Goal: Information Seeking & Learning: Learn about a topic

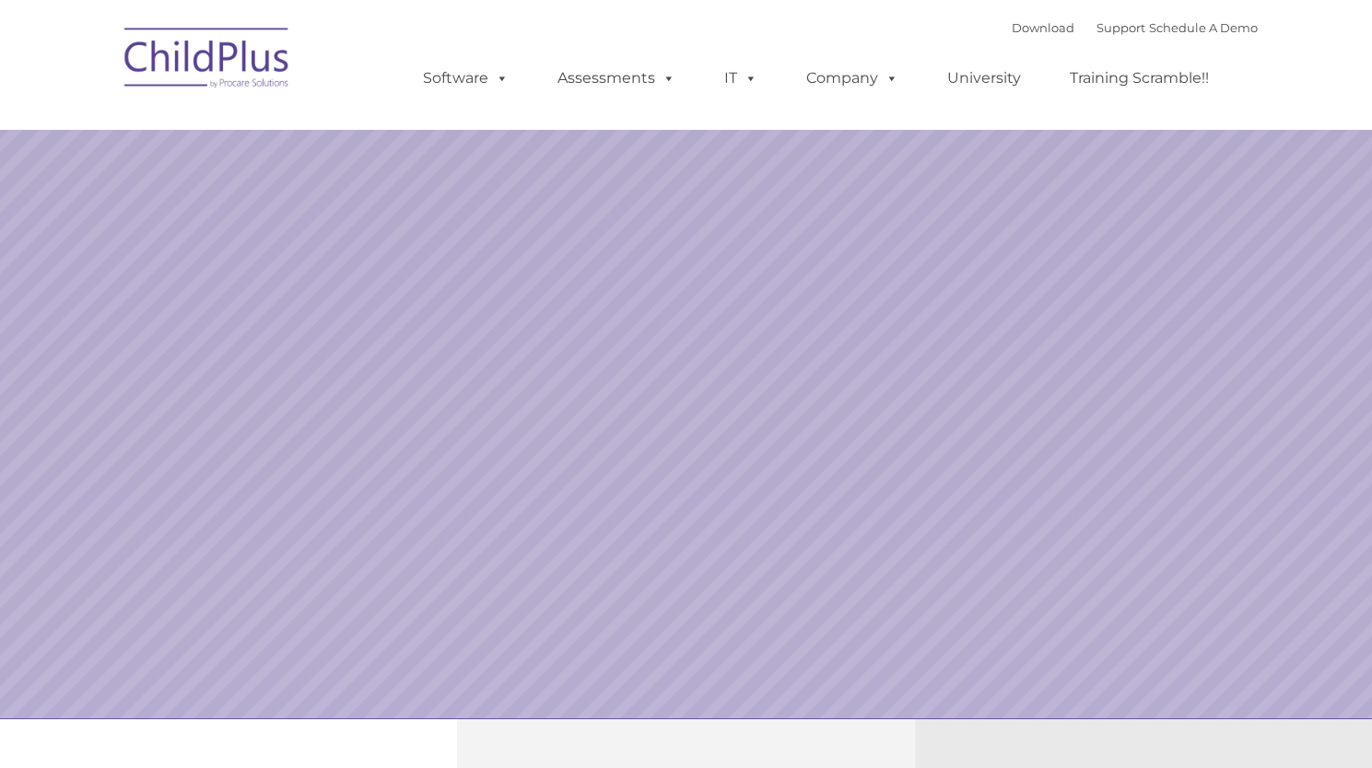
select select "MEDIUM"
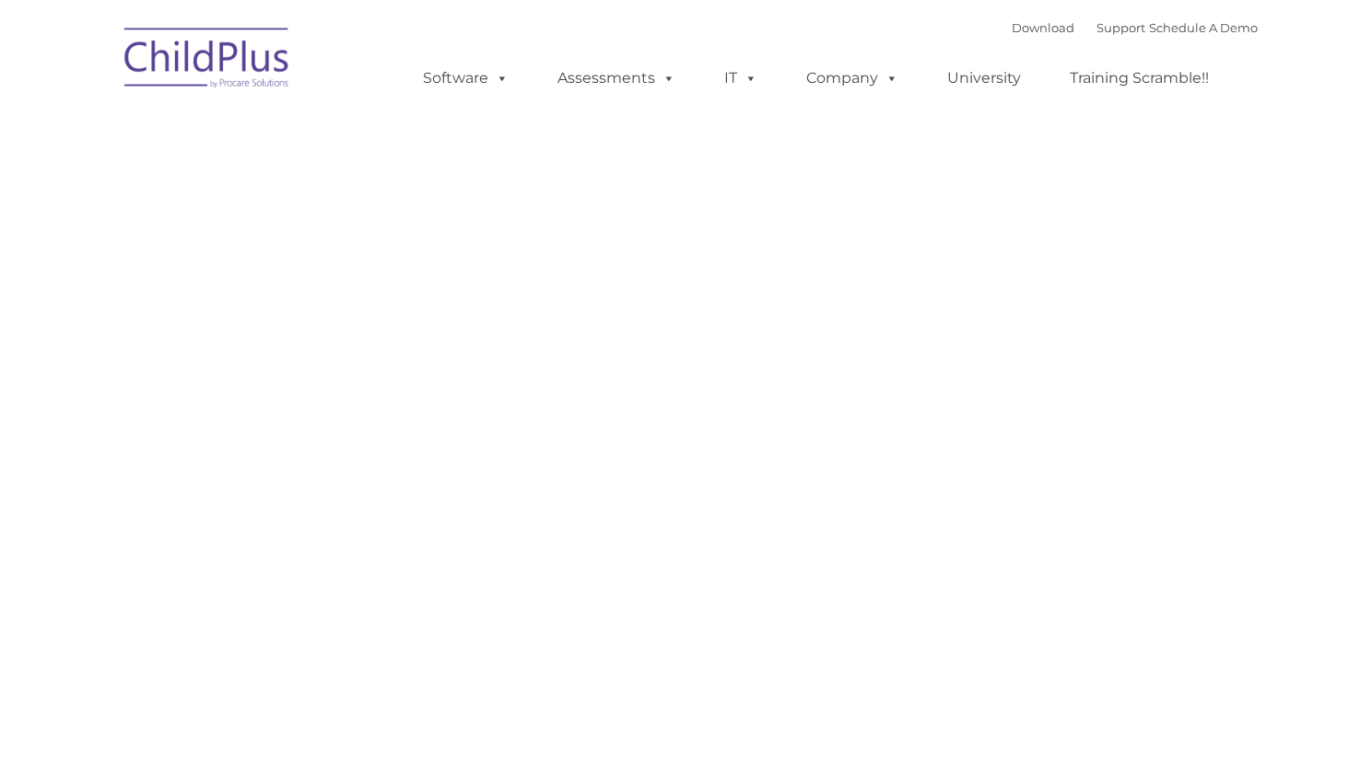
type input ""
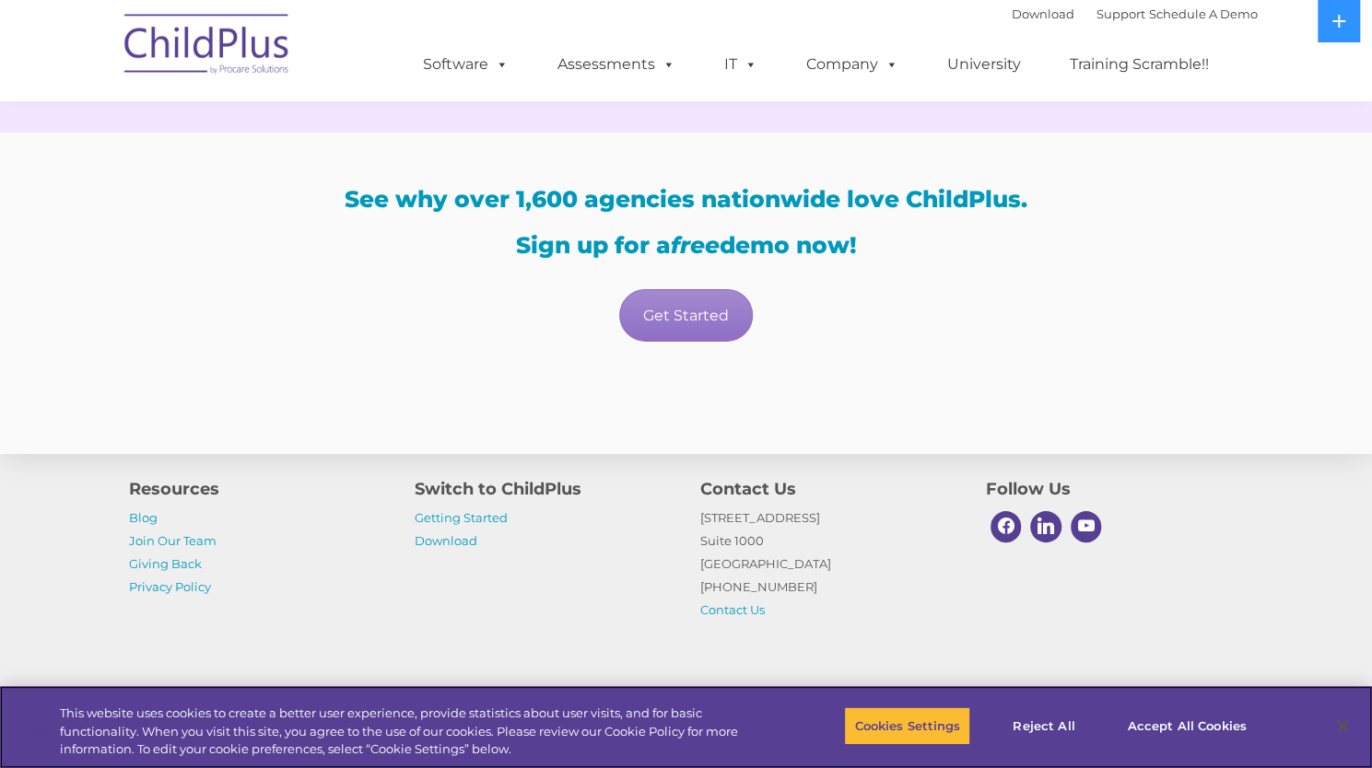
scroll to position [3505, 0]
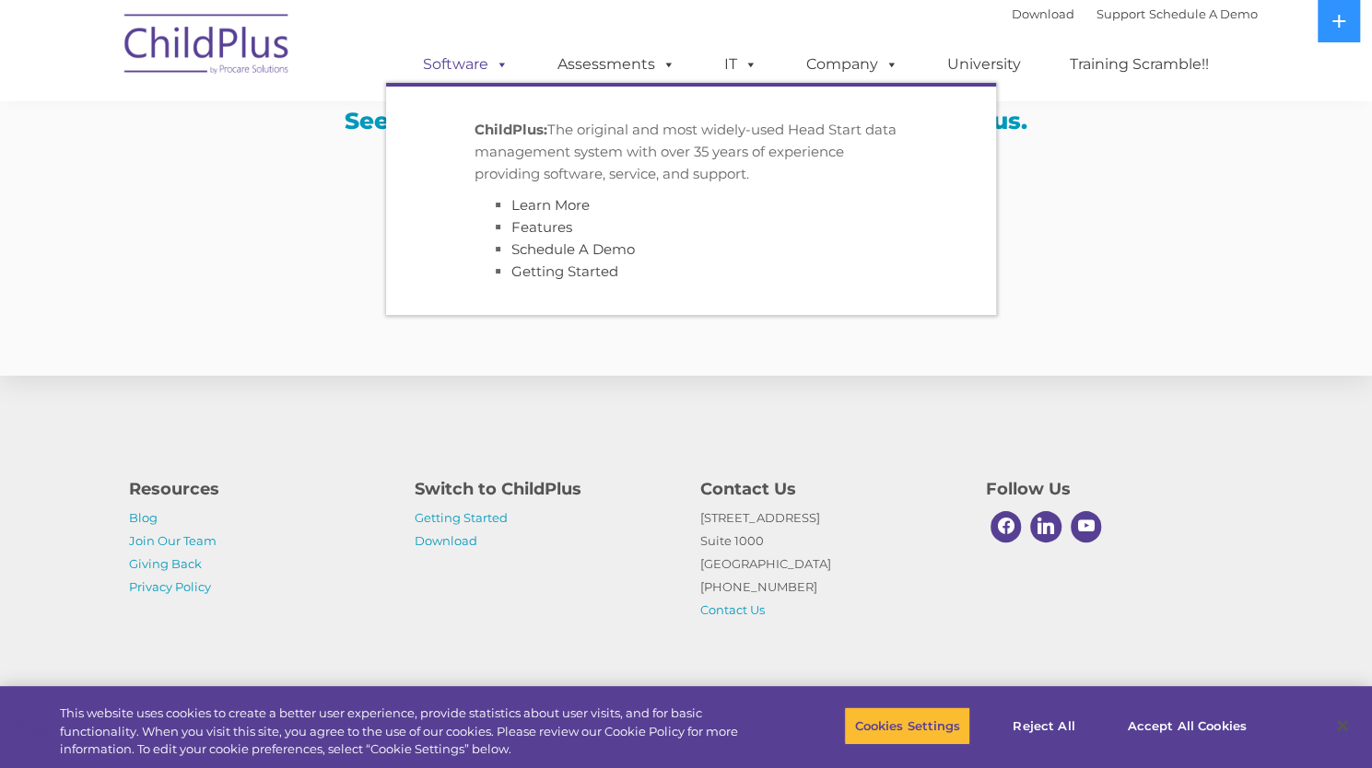
click at [468, 63] on link "Software" at bounding box center [465, 64] width 123 height 37
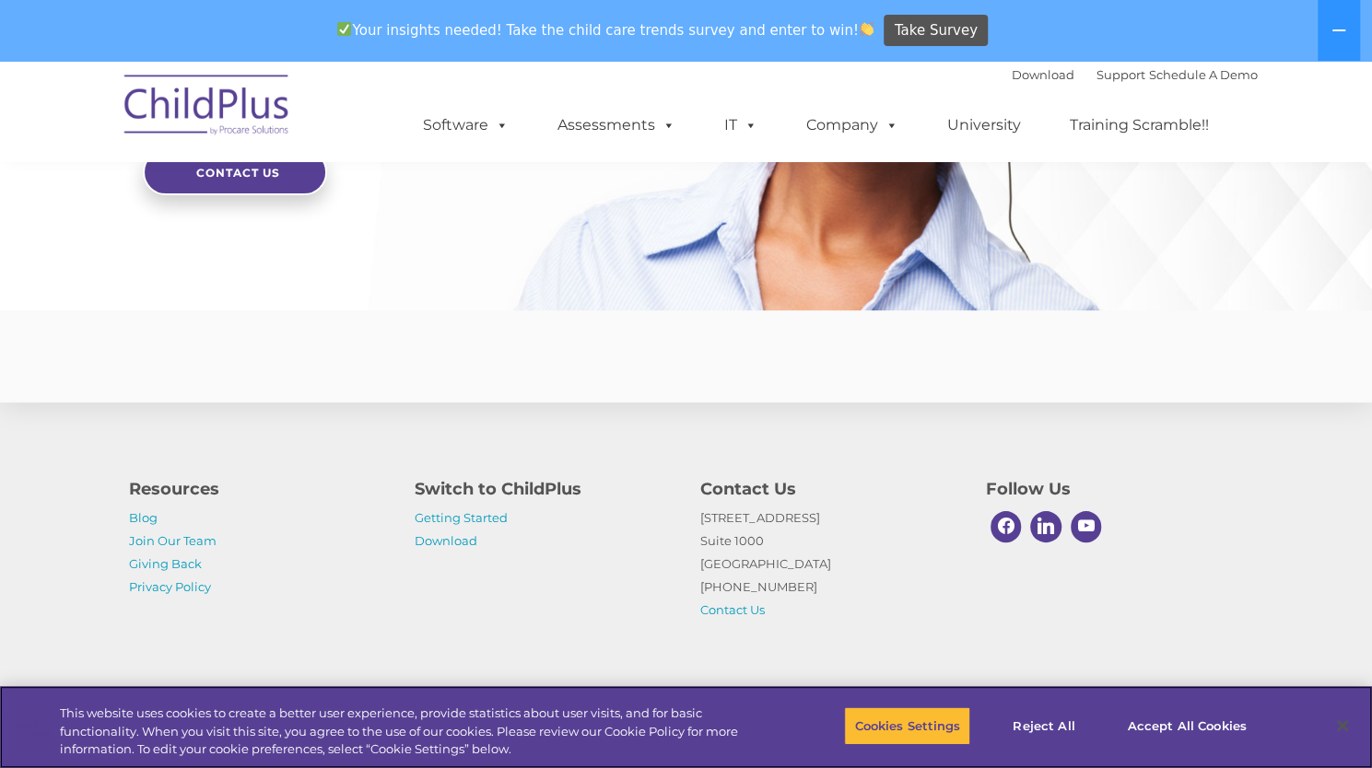
scroll to position [4432, 0]
